Goal: Task Accomplishment & Management: Use online tool/utility

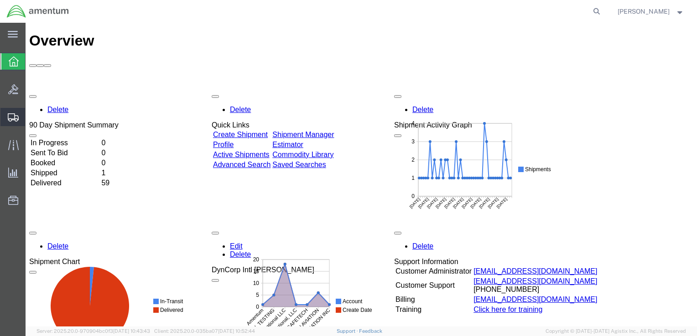
click at [0, 0] on span "Shipment Manager" at bounding box center [0, 0] width 0 height 0
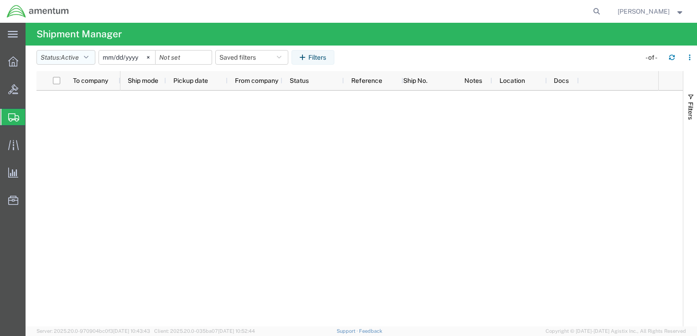
click at [88, 59] on icon "button" at bounding box center [86, 57] width 5 height 6
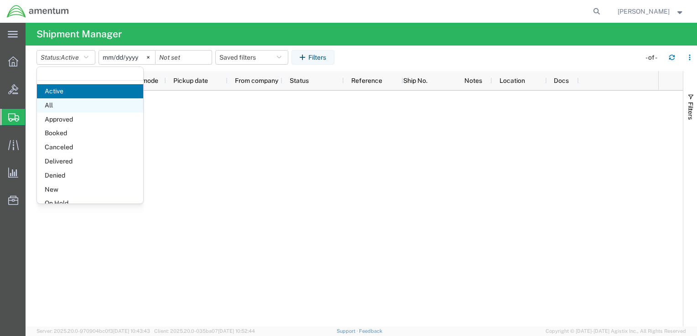
click at [71, 101] on span "All" at bounding box center [90, 105] width 106 height 14
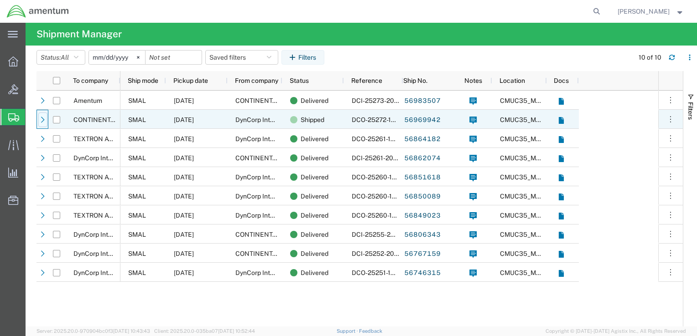
click at [44, 121] on icon at bounding box center [43, 120] width 6 height 6
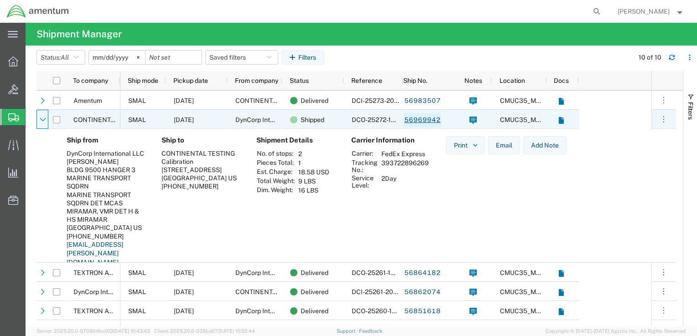
click at [410, 120] on link "56969942" at bounding box center [421, 120] width 37 height 15
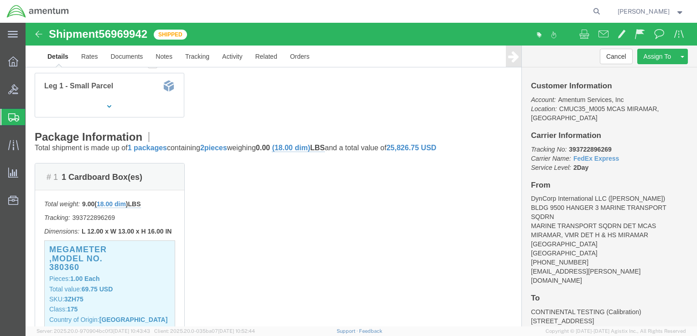
scroll to position [225, 0]
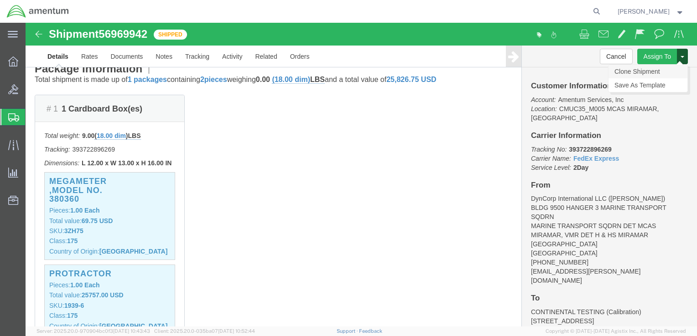
drag, startPoint x: 647, startPoint y: 33, endPoint x: 635, endPoint y: 49, distance: 20.4
click div "Assign To Clone Shipment Save As Template"
click link "Clone Shipment"
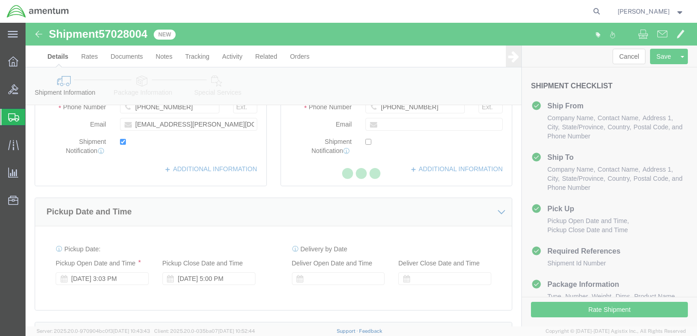
select select
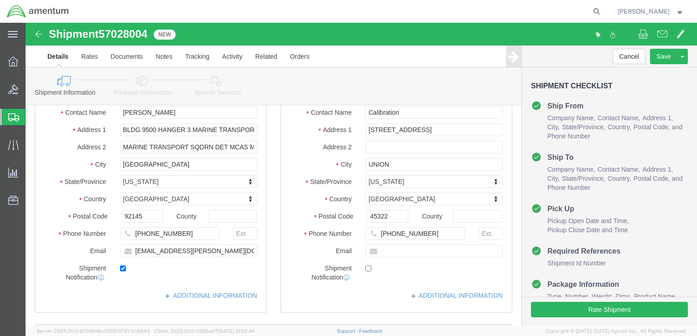
scroll to position [97, 0]
click input "Ben Nguyen"
type input "ben"
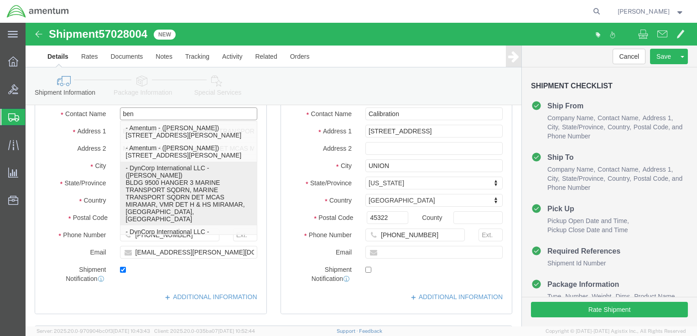
click p "- DynCorp International LLC - (Ben Nguyen) BLDG 9500 HANGER 3 MARINE TRANSPORT …"
select select
type input "Ben Nguyen"
select select "CA"
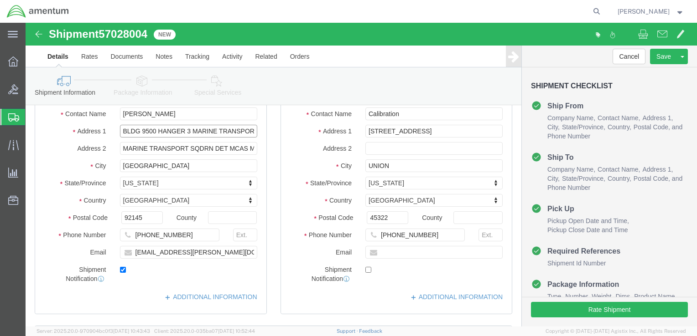
scroll to position [0, 31]
drag, startPoint x: 164, startPoint y: 109, endPoint x: 264, endPoint y: 109, distance: 99.4
click div "Ship From Location Location My Profile Location 1002-4122-6 1006-5256-0 1026-89…"
type input "BLDG 9500 HANGER 3"
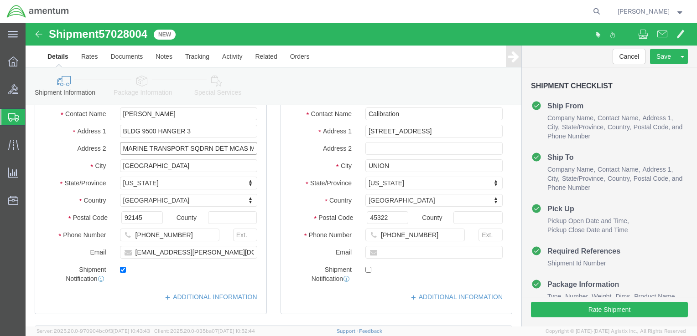
select select
drag, startPoint x: 203, startPoint y: 124, endPoint x: 67, endPoint y: 128, distance: 136.8
click div "Address 2 MARINE TRANSPORT SQDRN DET MCAS MIRAMAR, VMR DET H & HS MIRAMAR"
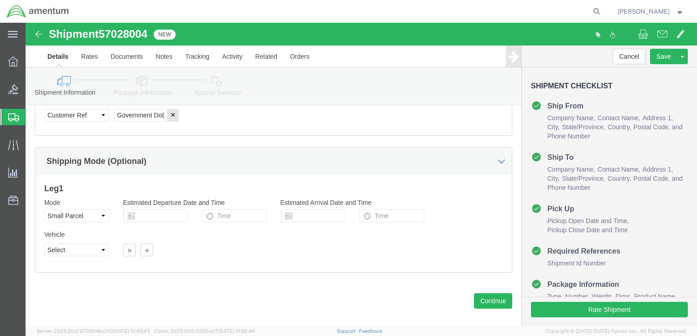
scroll to position [515, 0]
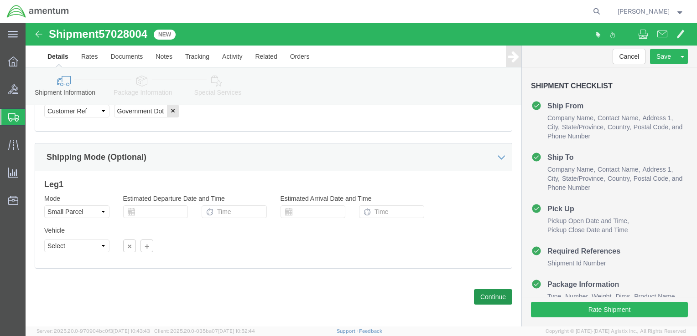
type input "MCAS MIRAMAR, VMR DET H & HS MIRAMAR"
click button "Continue"
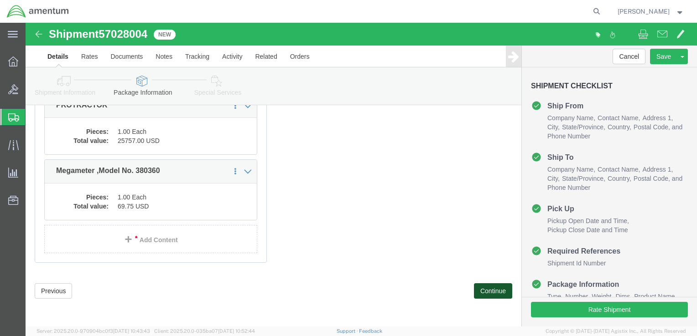
scroll to position [116, 0]
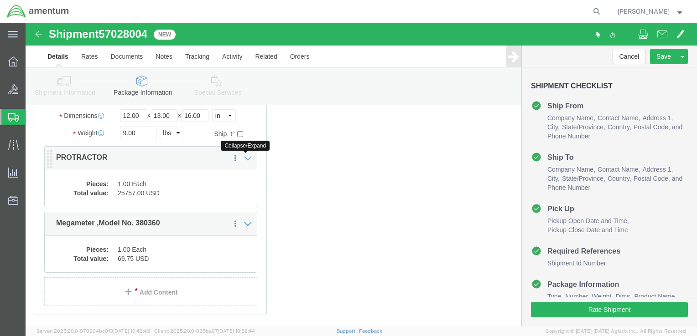
click icon
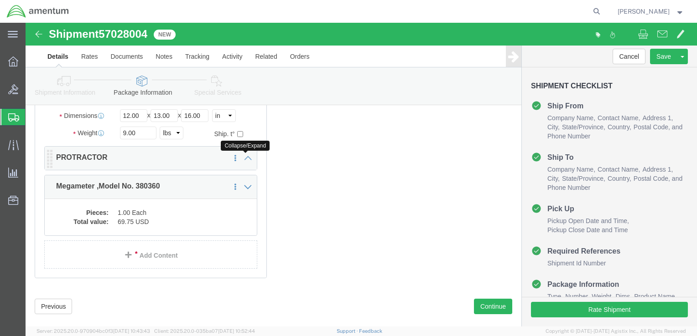
click icon
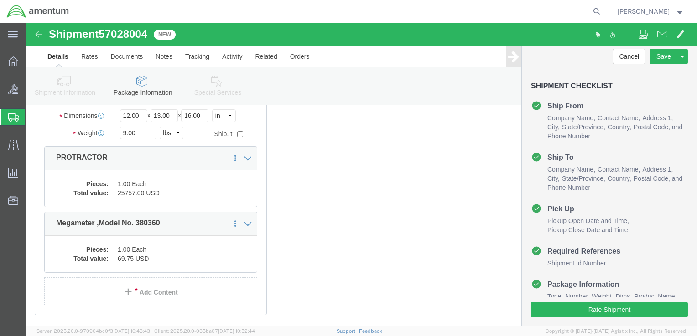
click div "Package Content # 1 1 x Cardboard Box(es) Package Type Select Bale(s) Basket(s)…"
click button "Rate Shipment"
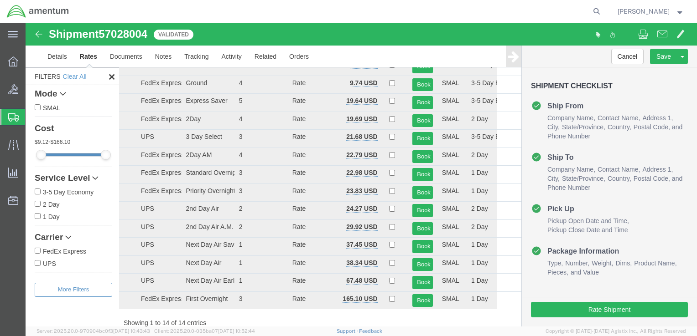
scroll to position [0, 0]
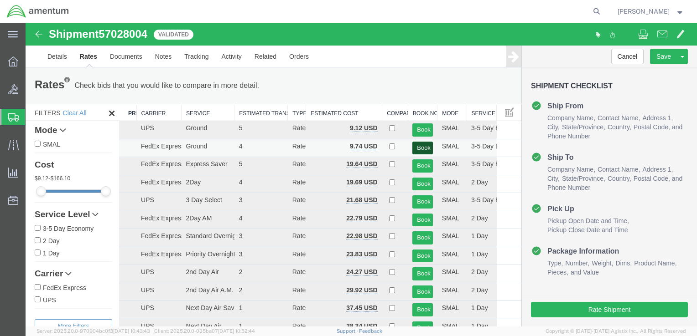
click at [412, 148] on button "Book" at bounding box center [422, 148] width 20 height 13
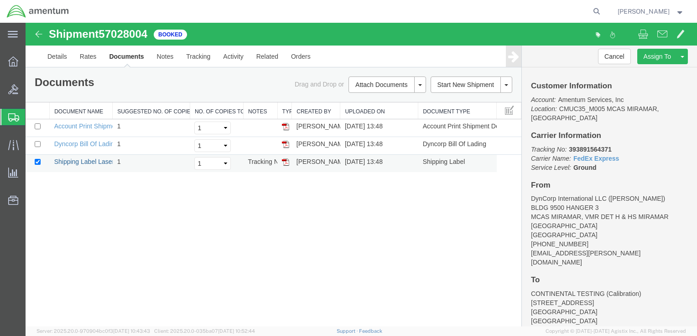
drag, startPoint x: 74, startPoint y: 161, endPoint x: 140, endPoint y: 161, distance: 66.1
click at [74, 161] on link "Shipping Label Laser" at bounding box center [84, 161] width 60 height 7
click at [113, 144] on td "1" at bounding box center [152, 146] width 78 height 18
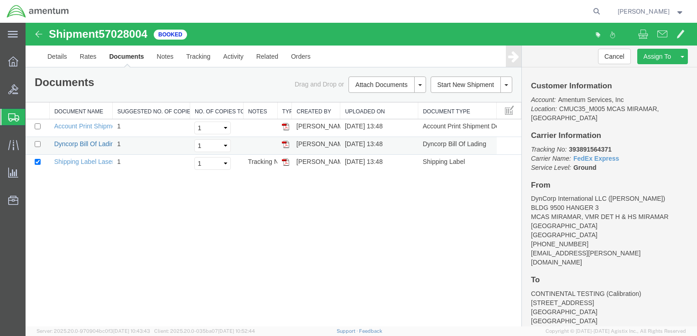
click at [97, 145] on link "Dyncorp Bill Of Lading" at bounding box center [85, 143] width 63 height 7
click at [398, 250] on div "Shipment 57028004 3 of 3 Booked Details Rates Documents Notes Tracking Activity…" at bounding box center [361, 175] width 671 height 304
